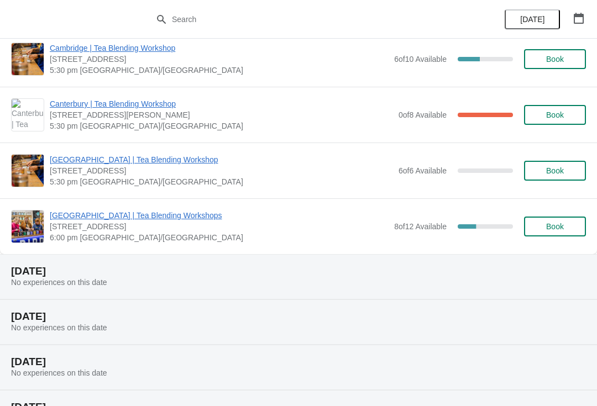
scroll to position [402, 0]
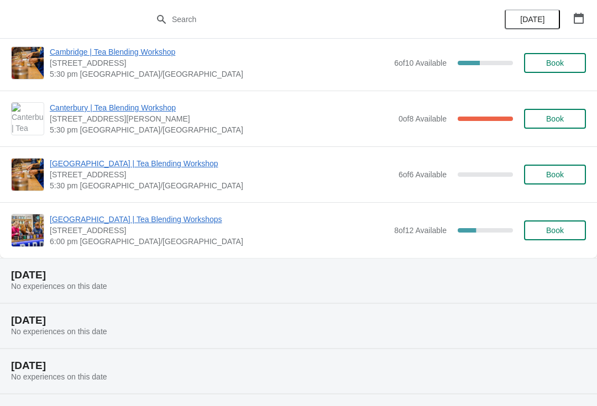
click at [122, 215] on span "[GEOGRAPHIC_DATA] | Tea Blending Workshops" at bounding box center [219, 219] width 339 height 11
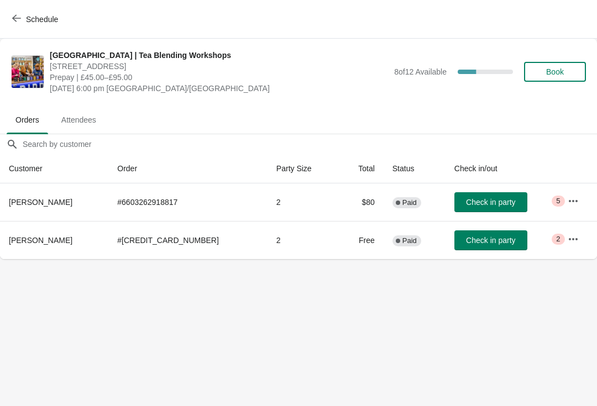
scroll to position [0, 0]
click at [571, 200] on icon "button" at bounding box center [572, 201] width 11 height 11
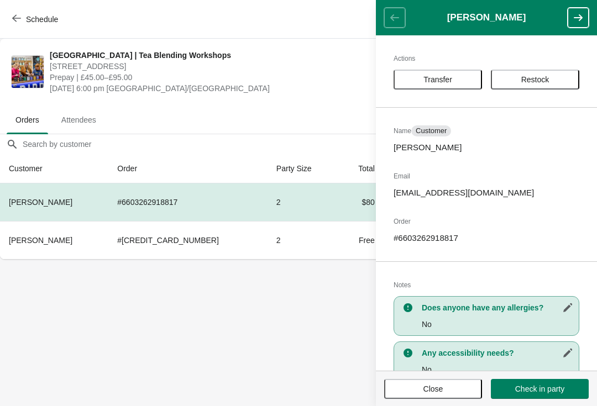
click at [562, 204] on div "Actions Transfer Restock Name Customer [PERSON_NAME] Email [EMAIL_ADDRESS][DOMA…" at bounding box center [486, 202] width 221 height 335
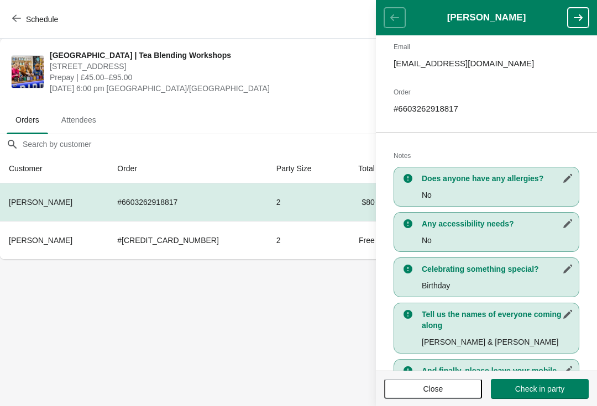
click at [263, 331] on body "Schedule [GEOGRAPHIC_DATA] | Tea Blending Workshops [STREET_ADDRESS] Prepay | £…" at bounding box center [298, 203] width 597 height 406
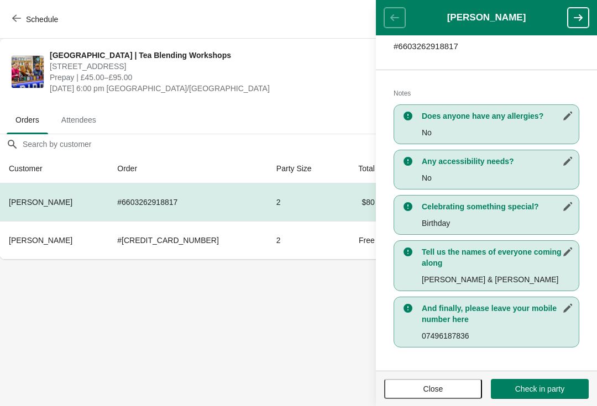
scroll to position [192, 0]
click at [273, 312] on body "Schedule [GEOGRAPHIC_DATA] | Tea Blending Workshops [STREET_ADDRESS] Prepay | £…" at bounding box center [298, 203] width 597 height 406
click at [577, 18] on icon "button" at bounding box center [577, 17] width 9 height 7
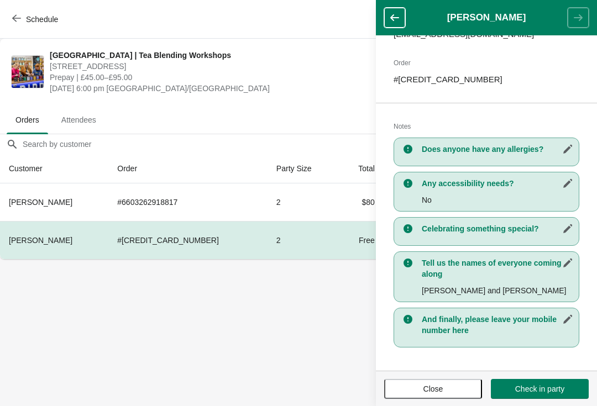
scroll to position [159, 0]
click at [395, 17] on icon "button" at bounding box center [394, 17] width 11 height 11
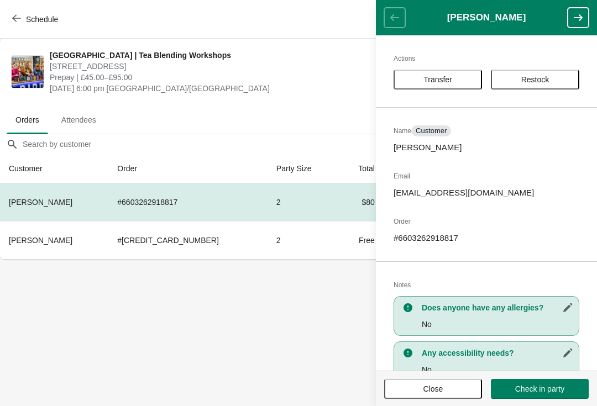
click at [237, 317] on body "Schedule [GEOGRAPHIC_DATA] | Tea Blending Workshops [STREET_ADDRESS] Prepay | £…" at bounding box center [298, 203] width 597 height 406
click at [425, 395] on button "Close" at bounding box center [433, 389] width 98 height 20
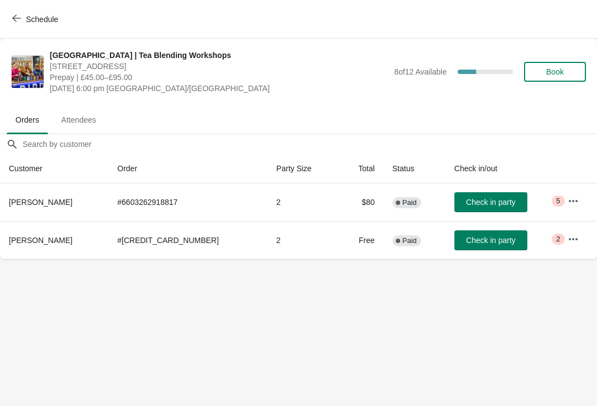
click at [468, 212] on button "Check in party" at bounding box center [490, 202] width 73 height 20
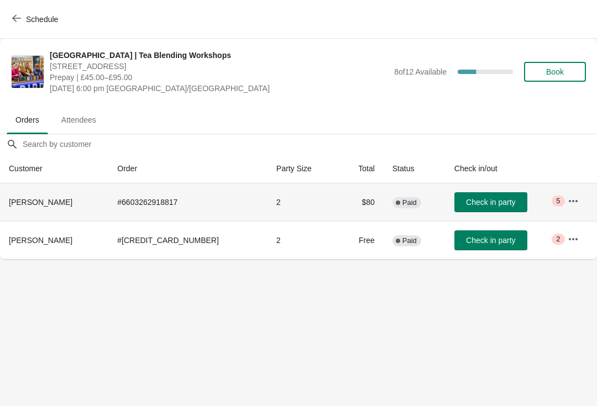
click at [491, 200] on span "Check in party" at bounding box center [490, 202] width 49 height 9
